Goal: Task Accomplishment & Management: Complete application form

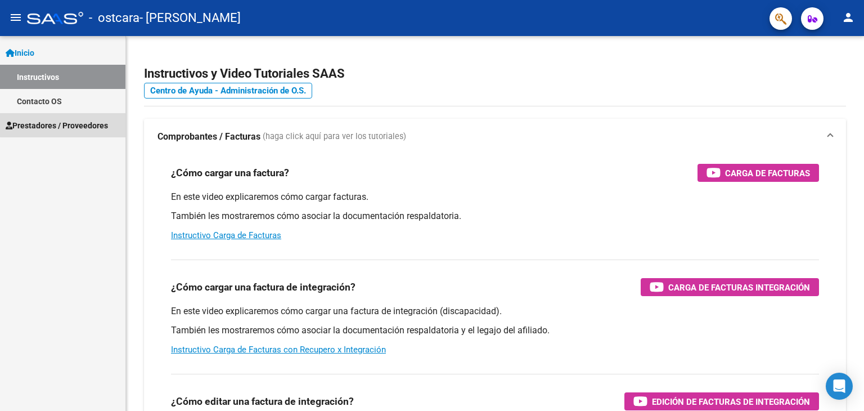
click at [79, 124] on span "Prestadores / Proveedores" at bounding box center [57, 125] width 102 height 12
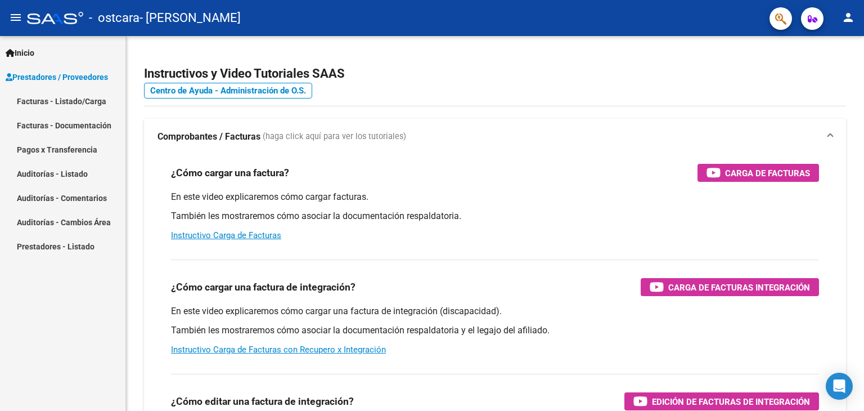
click at [88, 99] on link "Facturas - Listado/Carga" at bounding box center [62, 101] width 125 height 24
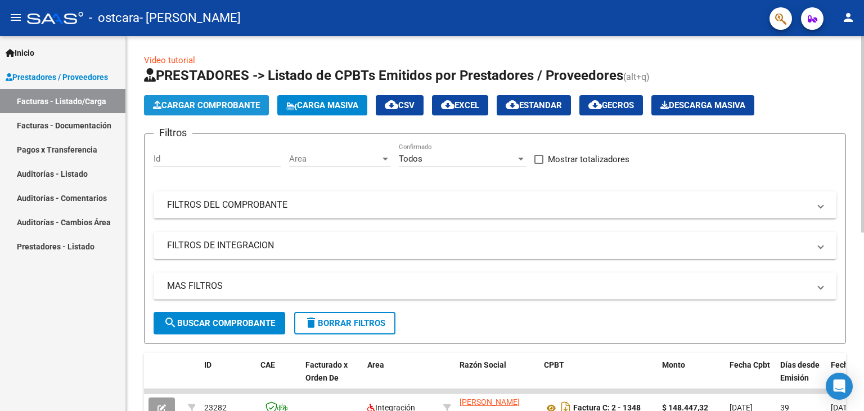
click at [218, 107] on span "Cargar Comprobante" at bounding box center [206, 105] width 107 height 10
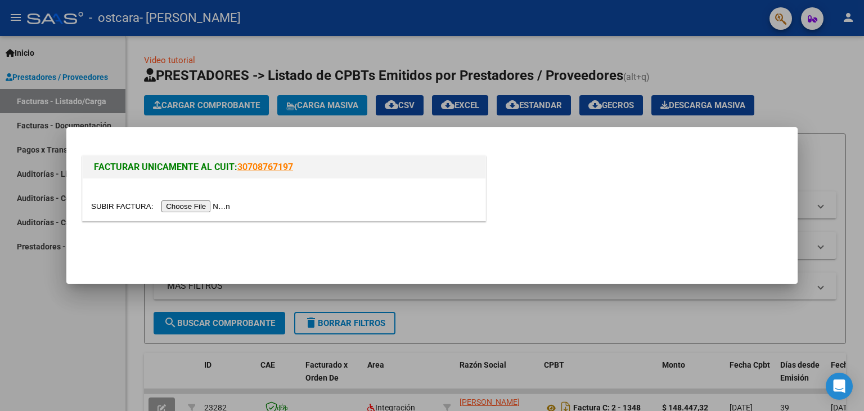
click at [194, 203] on input "file" at bounding box center [162, 206] width 142 height 12
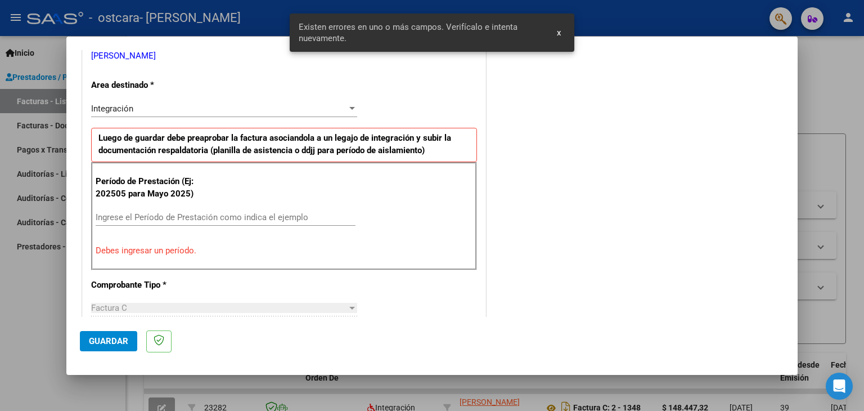
scroll to position [257, 0]
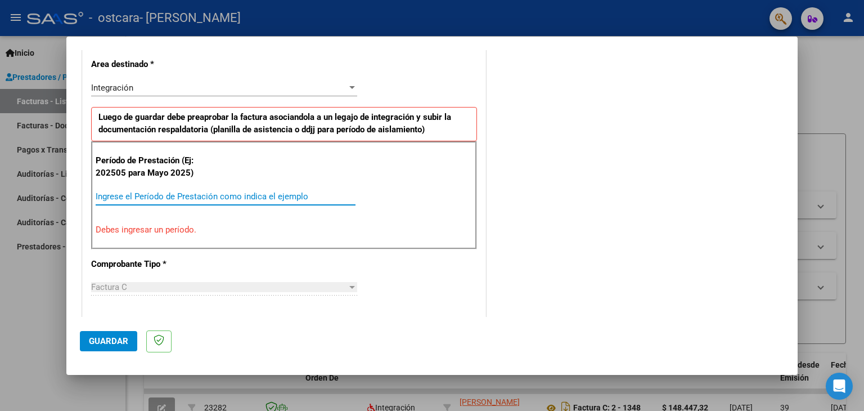
click at [298, 197] on input "Ingrese el Período de Prestación como indica el ejemplo" at bounding box center [226, 196] width 260 height 10
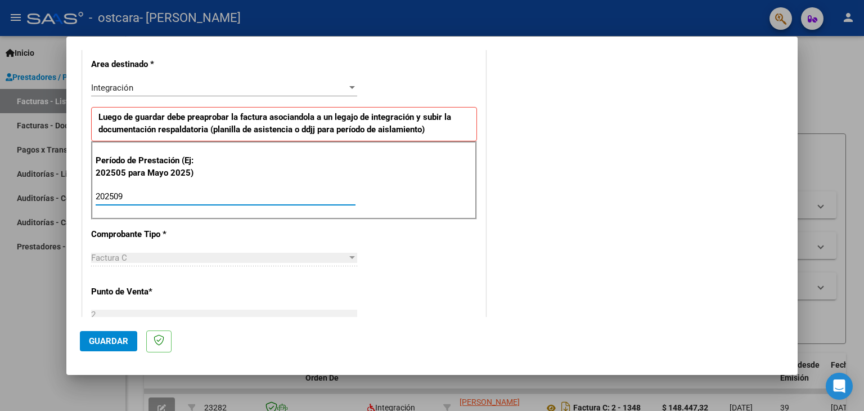
type input "202509"
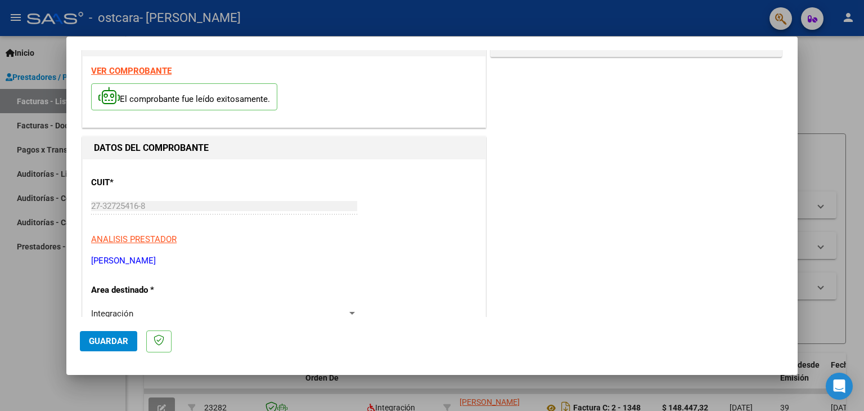
scroll to position [0, 0]
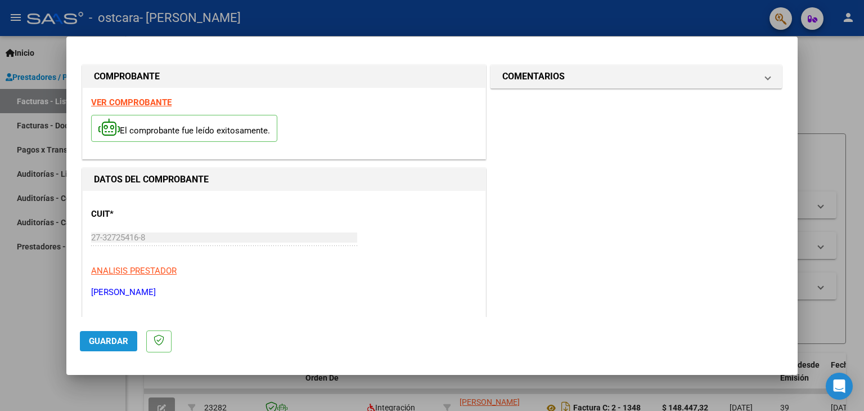
click at [107, 338] on span "Guardar" at bounding box center [108, 341] width 39 height 10
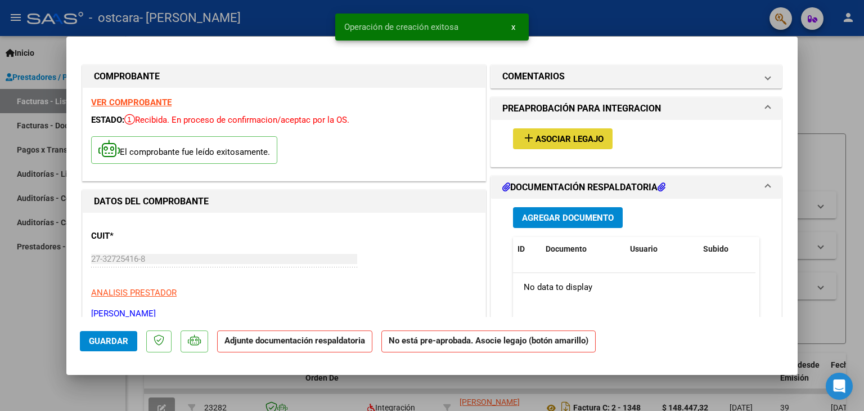
click at [571, 137] on span "Asociar Legajo" at bounding box center [570, 139] width 68 height 10
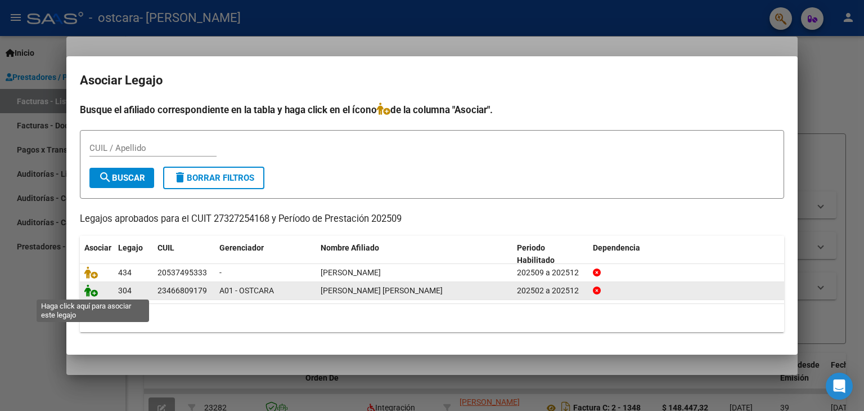
click at [92, 291] on icon at bounding box center [91, 290] width 14 height 12
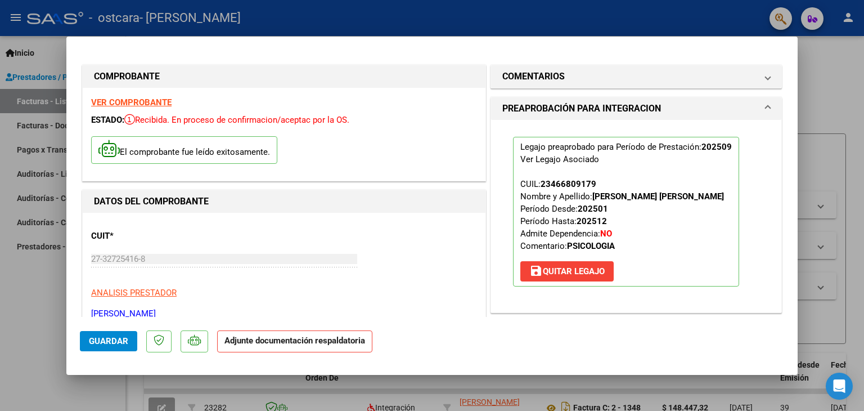
click at [318, 342] on strong "Adjunte documentación respaldatoria" at bounding box center [295, 340] width 141 height 10
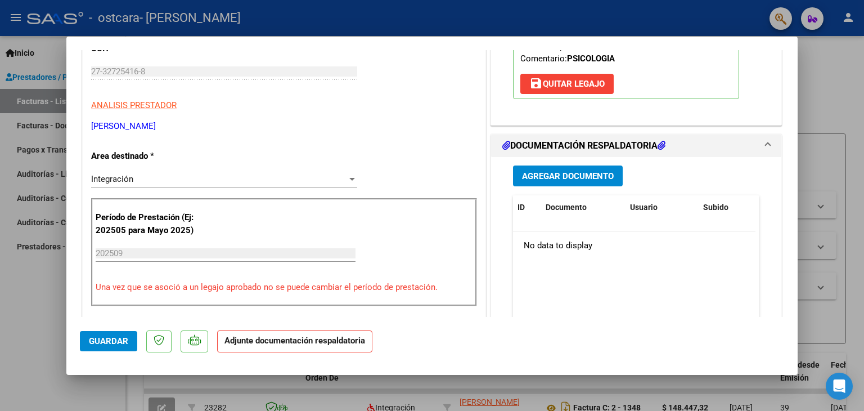
scroll to position [225, 0]
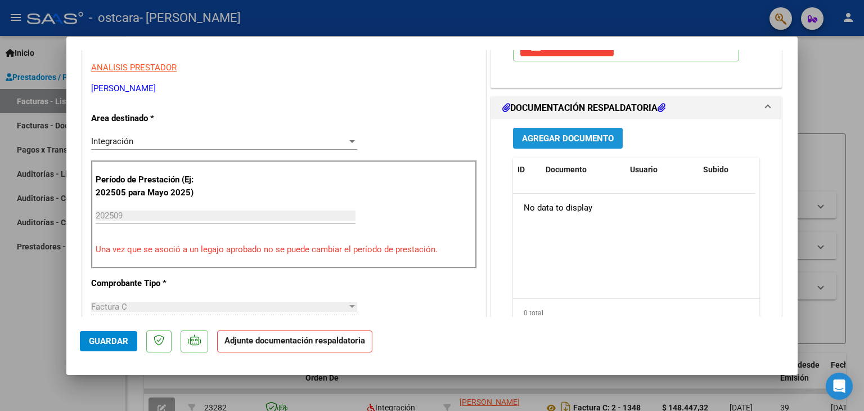
click at [532, 136] on span "Agregar Documento" at bounding box center [568, 138] width 92 height 10
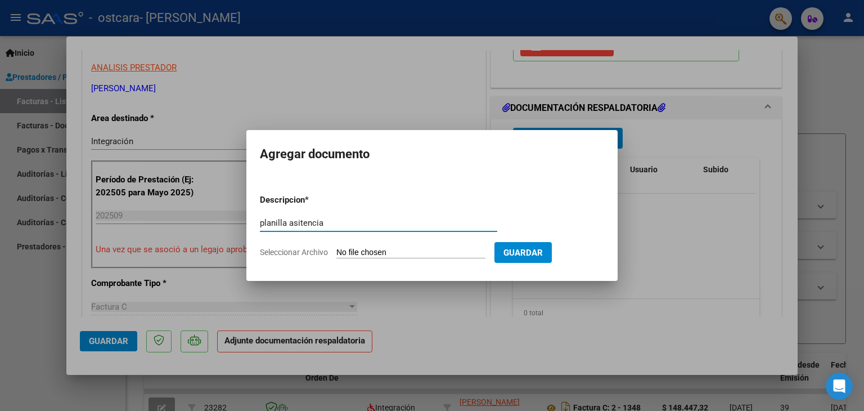
type input "planilla asitencia"
click at [391, 243] on form "Descripcion * planilla asitencia Escriba aquí una descripcion Seleccionar Archi…" at bounding box center [432, 226] width 344 height 82
click at [300, 248] on span "Seleccionar Archivo" at bounding box center [294, 252] width 68 height 9
click at [336, 248] on input "Seleccionar Archivo" at bounding box center [410, 253] width 149 height 11
click at [383, 249] on input "Seleccionar Archivo" at bounding box center [410, 253] width 149 height 11
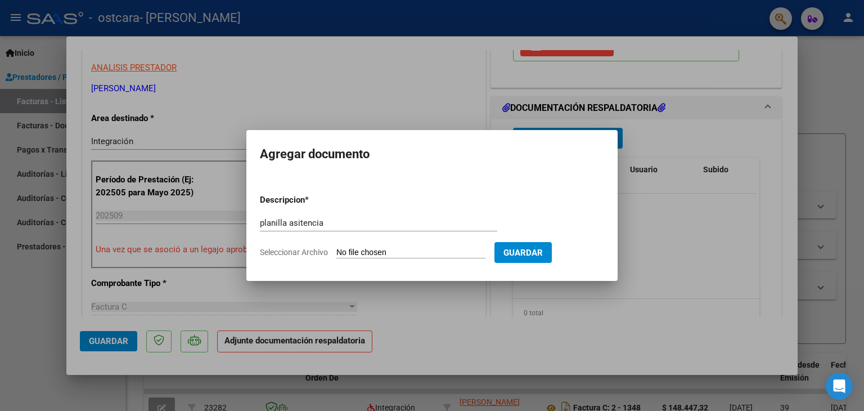
type input "C:\fakepath\planilla [PERSON_NAME] [DATE].pdf"
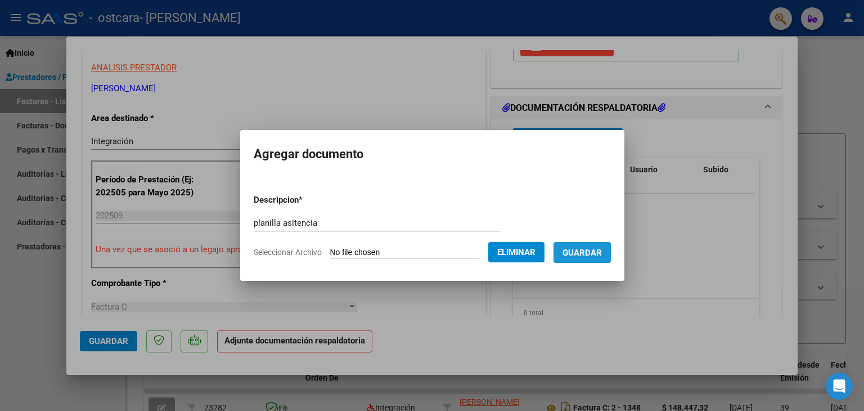
click at [587, 248] on span "Guardar" at bounding box center [582, 253] width 39 height 10
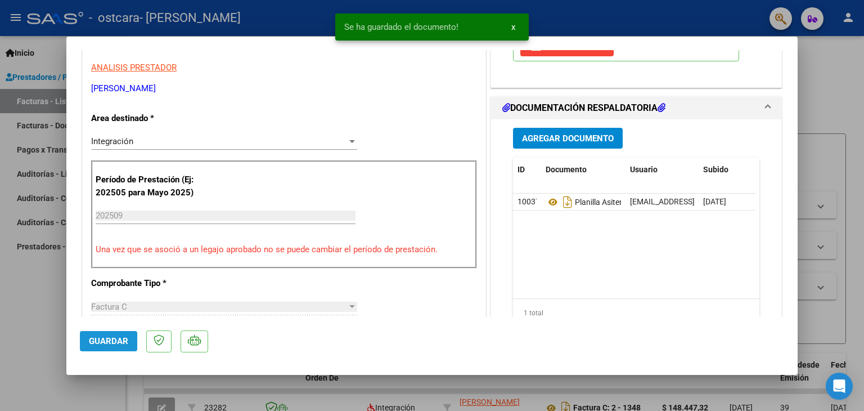
click at [97, 343] on span "Guardar" at bounding box center [108, 341] width 39 height 10
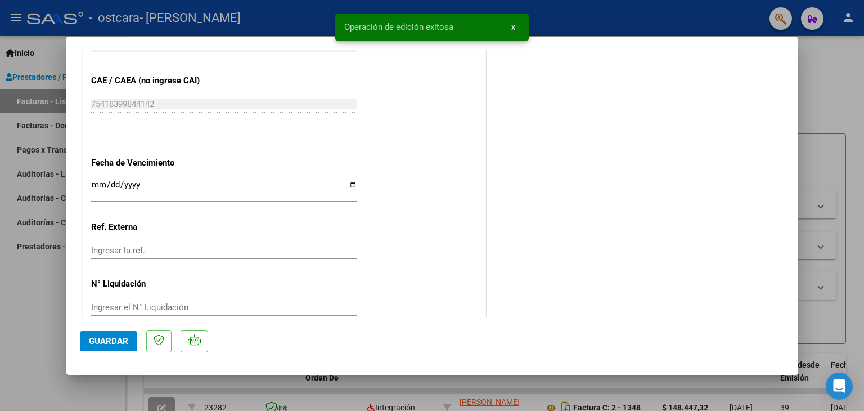
scroll to position [739, 0]
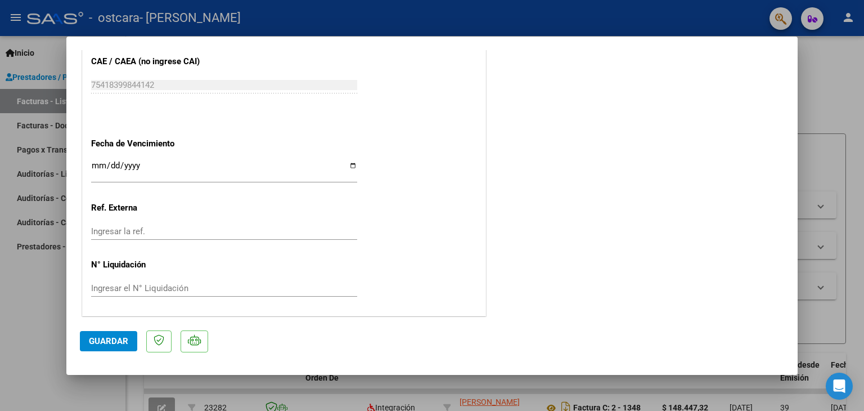
click at [383, 14] on div at bounding box center [432, 205] width 864 height 411
type input "$ 0,00"
